Goal: Task Accomplishment & Management: Manage account settings

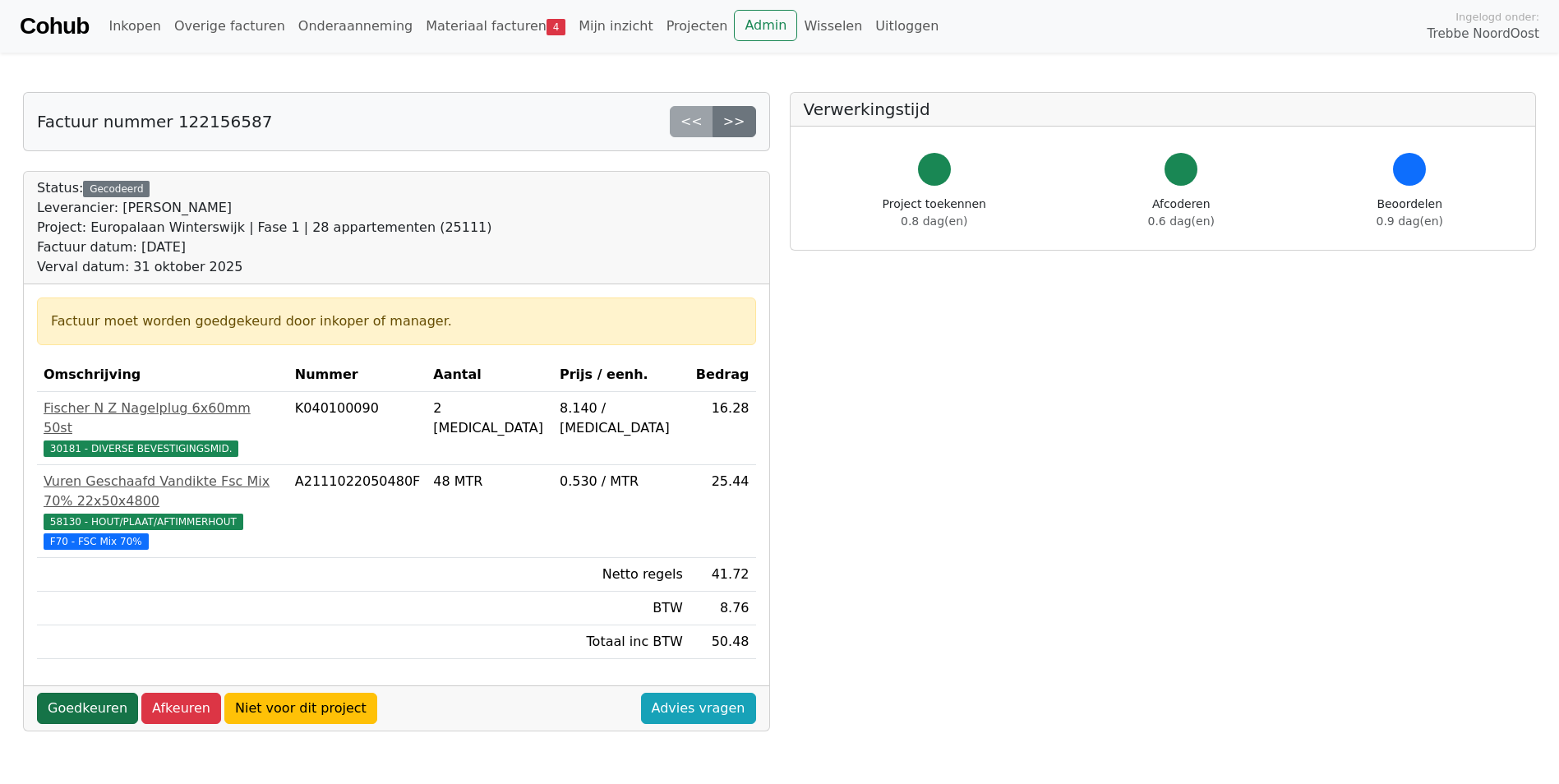
click at [90, 693] on link "Goedkeuren" at bounding box center [87, 708] width 101 height 31
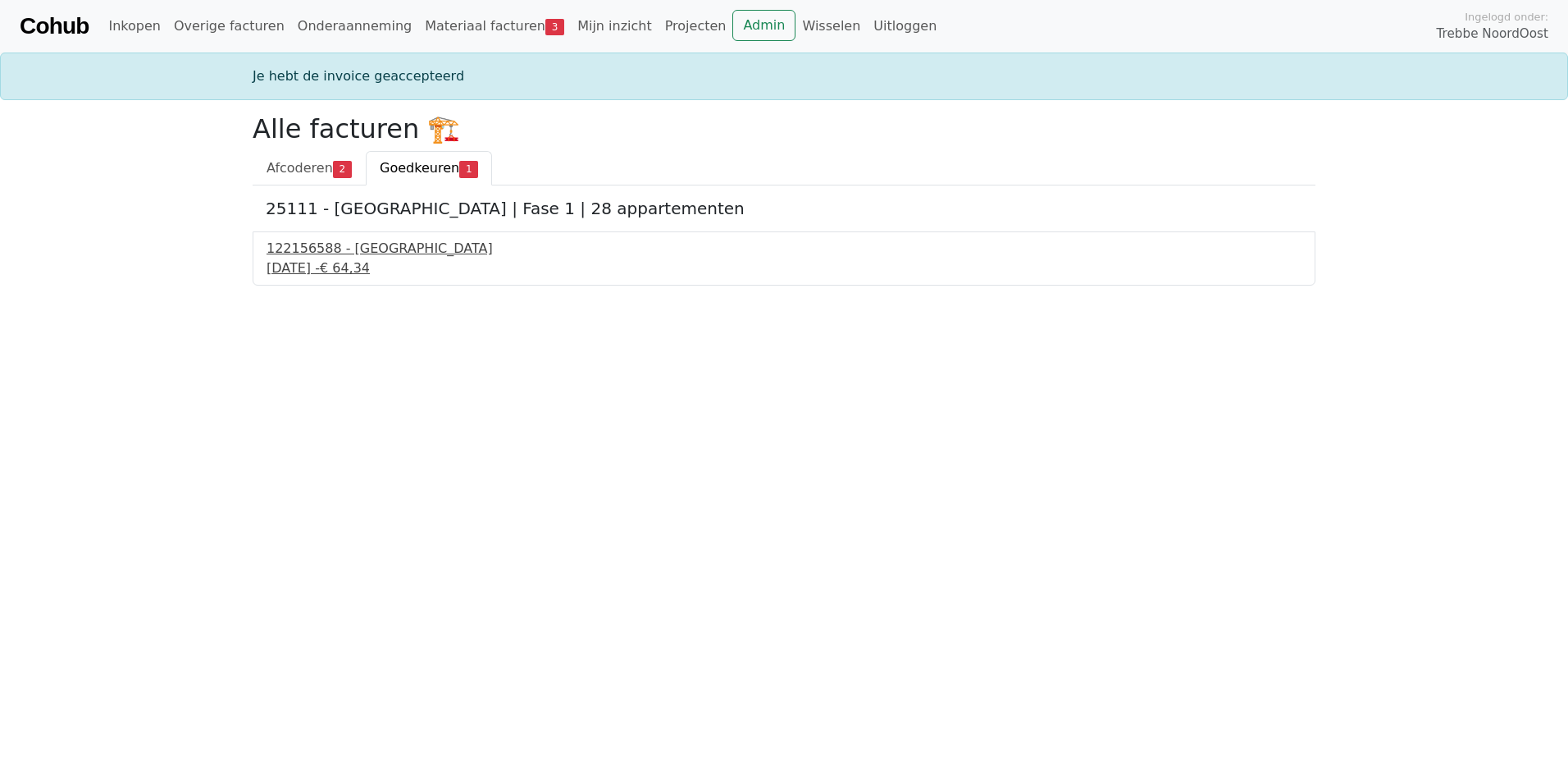
click at [369, 267] on span "€ 64,34" at bounding box center [345, 267] width 50 height 15
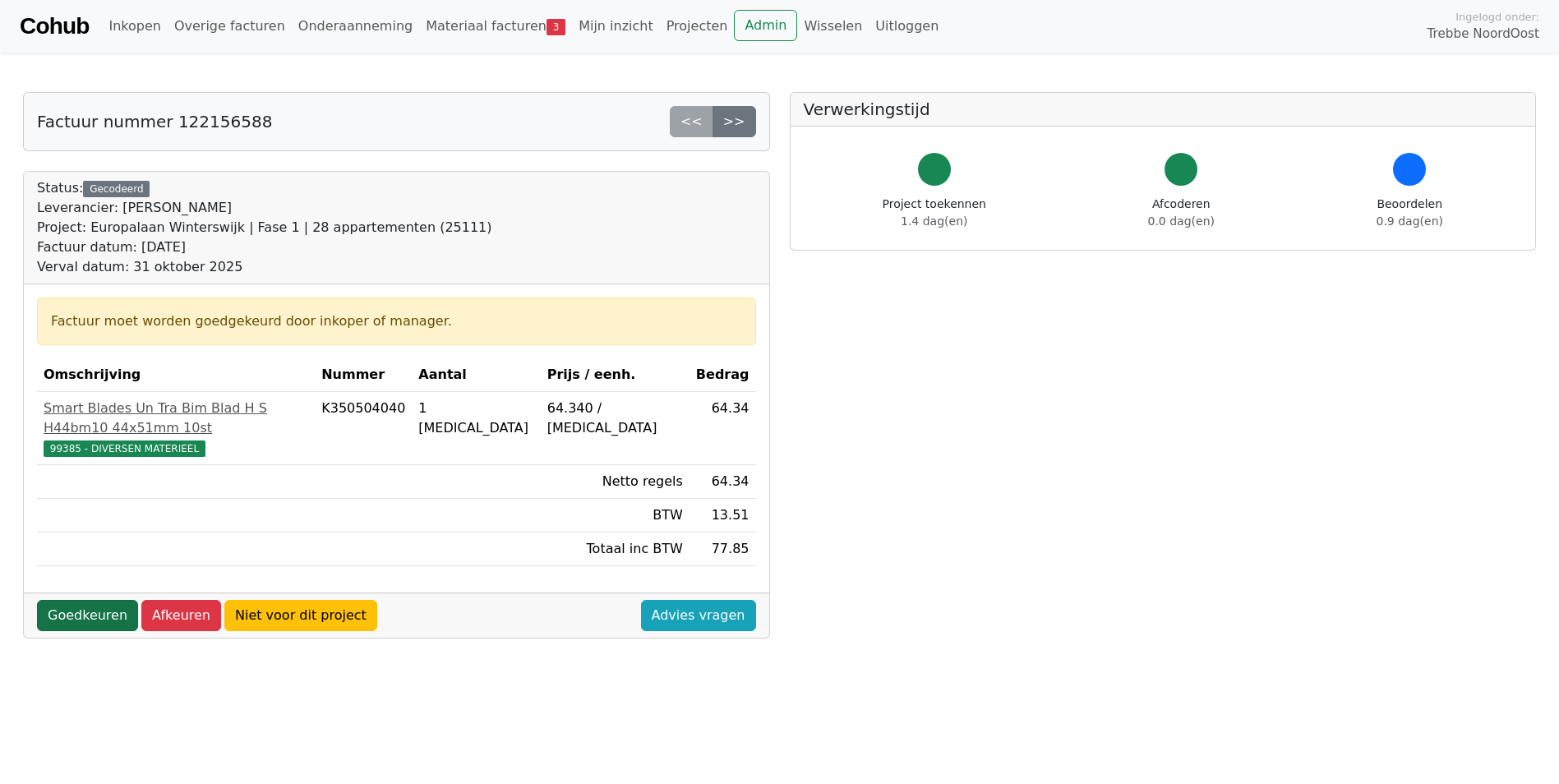
click at [106, 600] on link "Goedkeuren" at bounding box center [87, 615] width 101 height 31
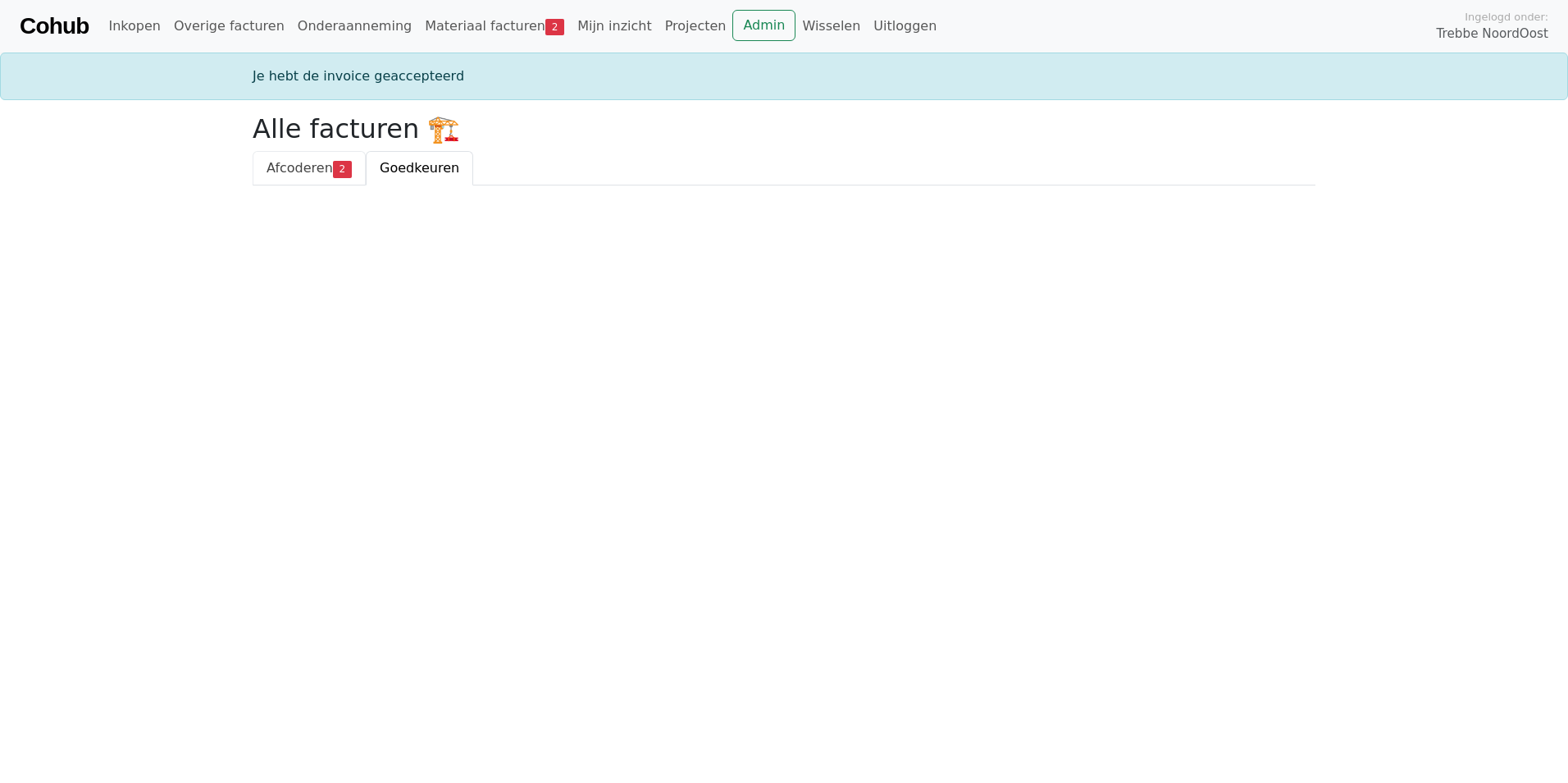
click at [300, 168] on span "Afcoderen" at bounding box center [299, 168] width 66 height 15
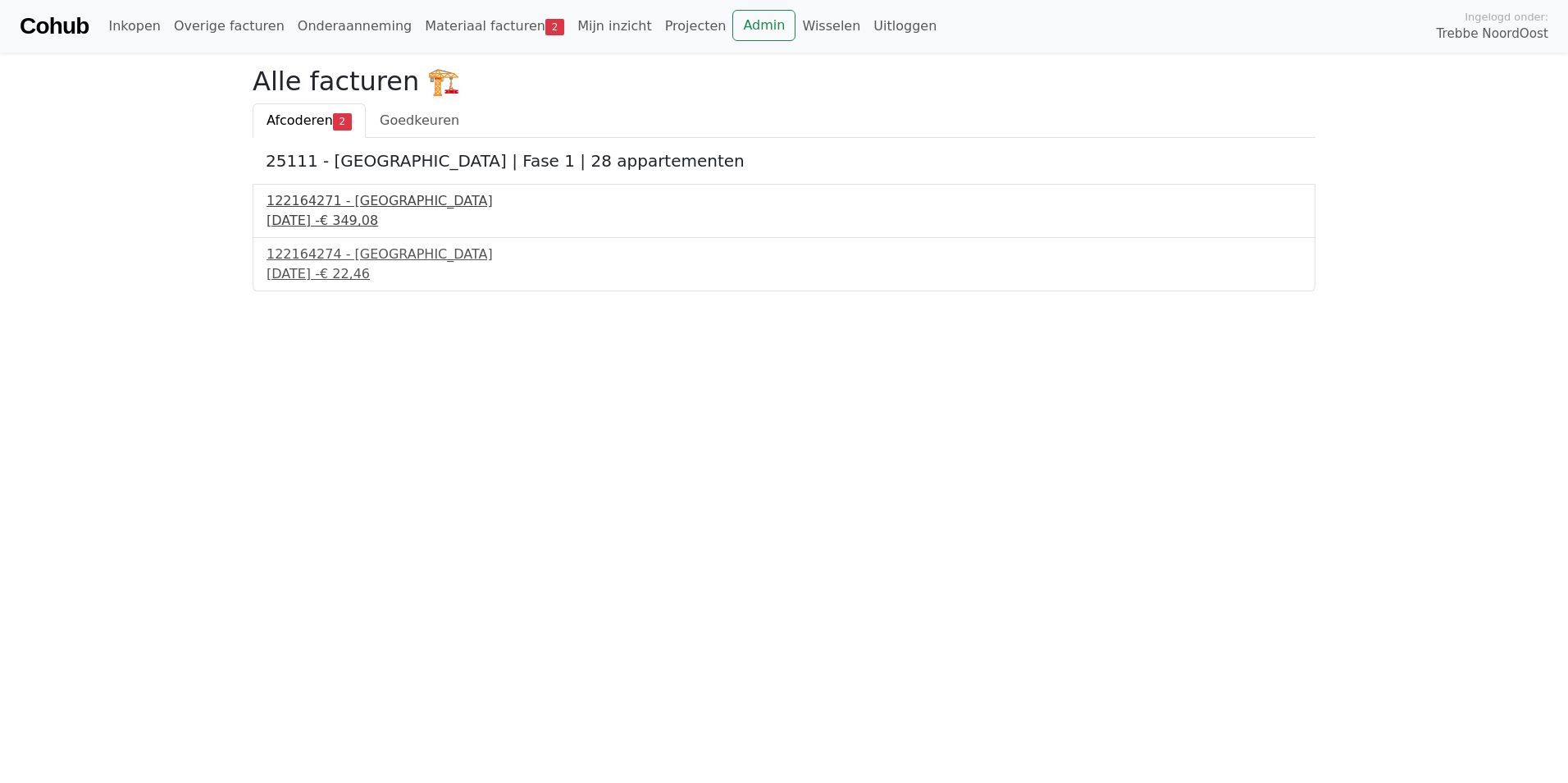
click at [374, 206] on div "122164271 - [GEOGRAPHIC_DATA]" at bounding box center [784, 201] width 1035 height 20
